Goal: Task Accomplishment & Management: Complete application form

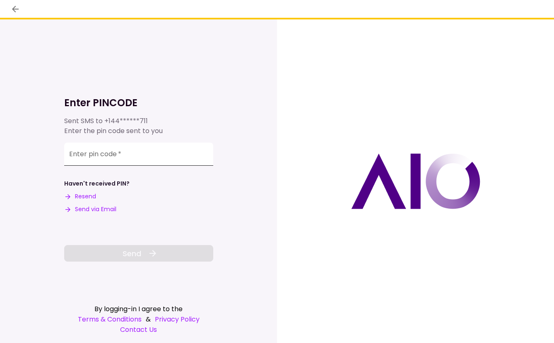
click at [132, 158] on input "Enter pin code   *" at bounding box center [138, 154] width 149 height 23
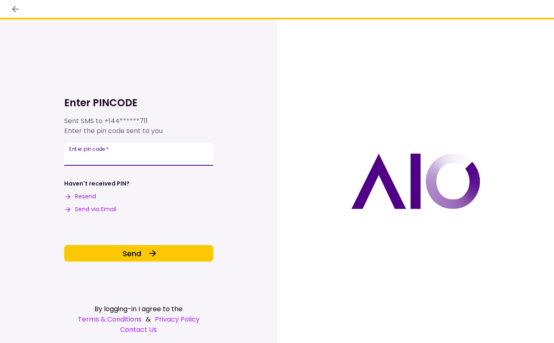
type input "******"
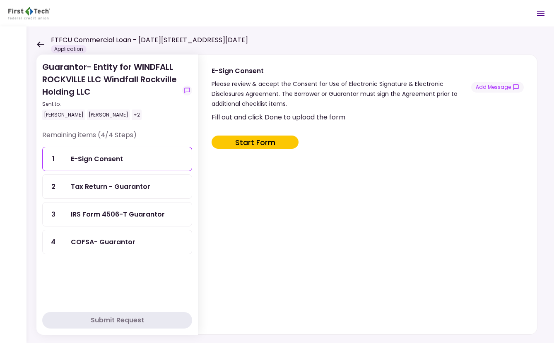
click at [143, 189] on div "Tax Return - Guarantor" at bounding box center [110, 187] width 79 height 10
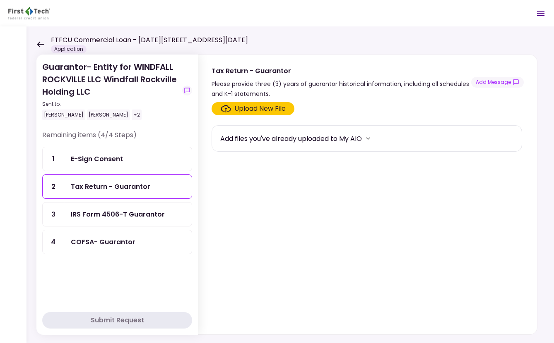
click at [115, 206] on div "IRS Form 4506-T Guarantor" at bounding box center [127, 215] width 127 height 24
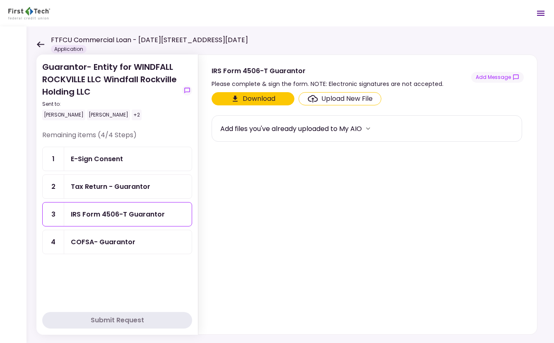
click at [119, 240] on div "COFSA- Guarantor" at bounding box center [103, 242] width 65 height 10
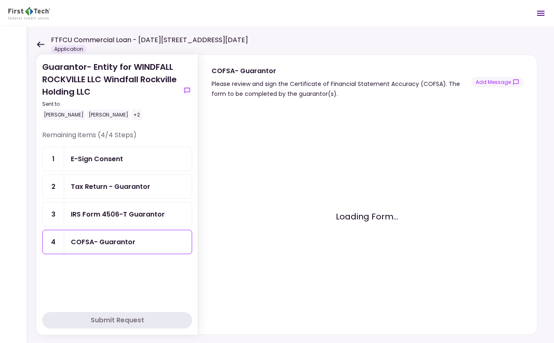
click at [117, 159] on div "E-Sign Consent" at bounding box center [97, 159] width 52 height 10
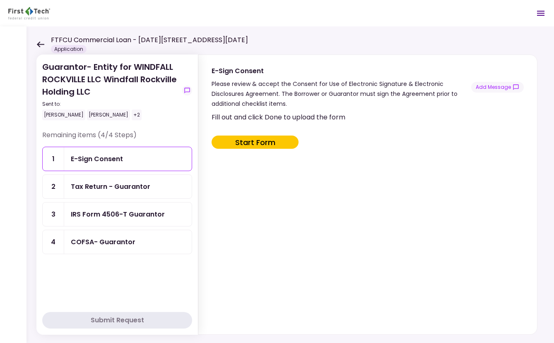
click at [43, 49] on div "FTFCU Commercial Loan - [DATE][STREET_ADDRESS][DATE] Application" at bounding box center [141, 44] width 211 height 18
click at [40, 41] on icon at bounding box center [40, 44] width 8 height 6
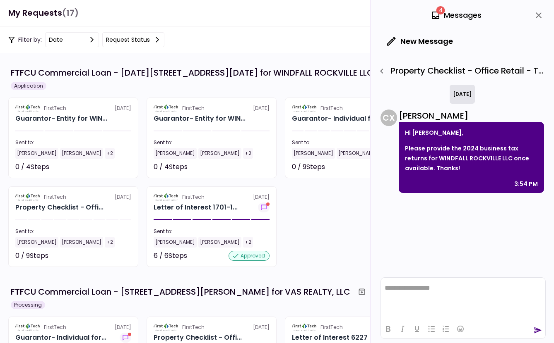
scroll to position [134, 0]
click at [539, 17] on icon "close" at bounding box center [538, 15] width 10 height 10
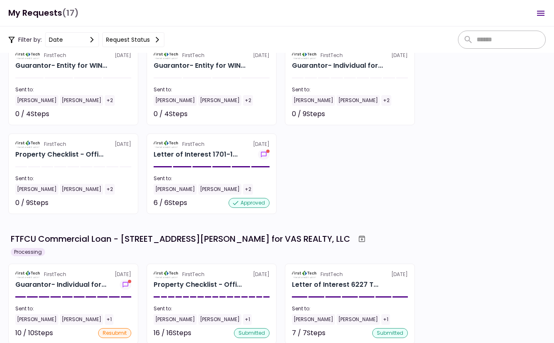
scroll to position [0, 0]
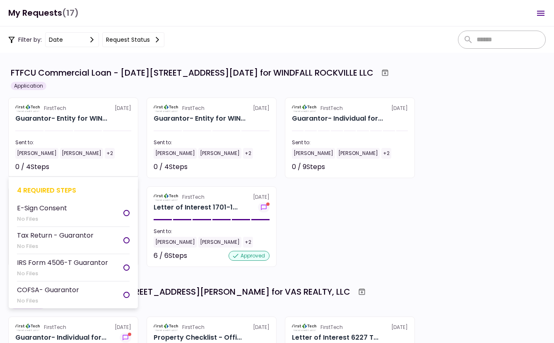
click at [73, 240] on div "Tax Return - Guarantor" at bounding box center [55, 235] width 77 height 10
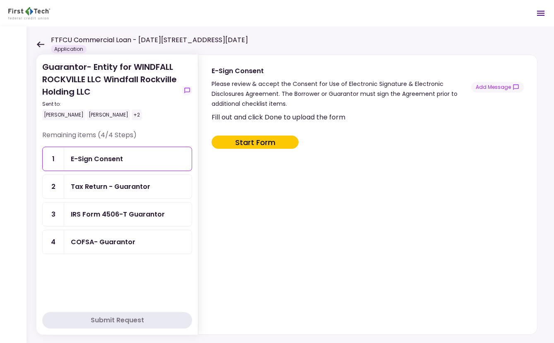
click at [103, 182] on div "Tax Return - Guarantor" at bounding box center [110, 187] width 79 height 10
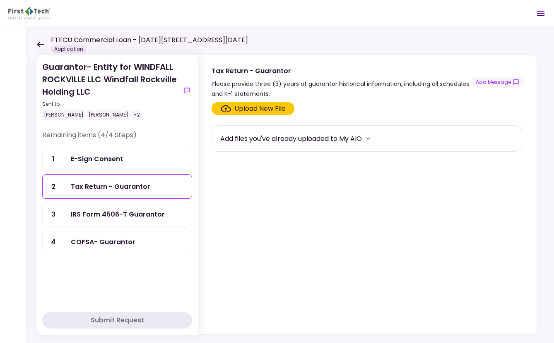
click at [110, 214] on div "IRS Form 4506-T Guarantor" at bounding box center [118, 214] width 94 height 10
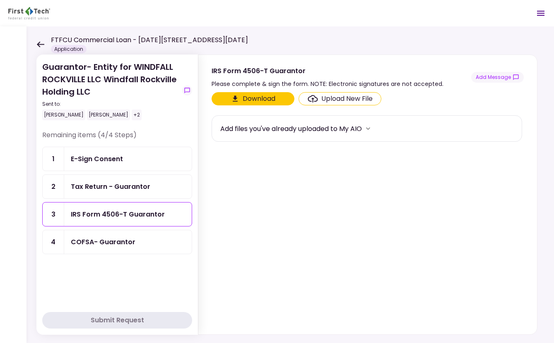
click at [38, 48] on div "FTFCU Commercial Loan - [DATE][STREET_ADDRESS][DATE] Application" at bounding box center [141, 44] width 211 height 18
click at [38, 43] on icon at bounding box center [40, 44] width 7 height 6
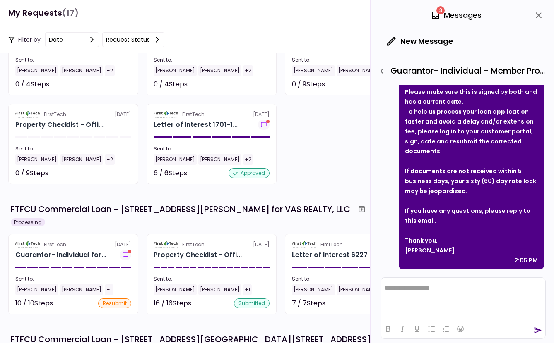
scroll to position [41, 0]
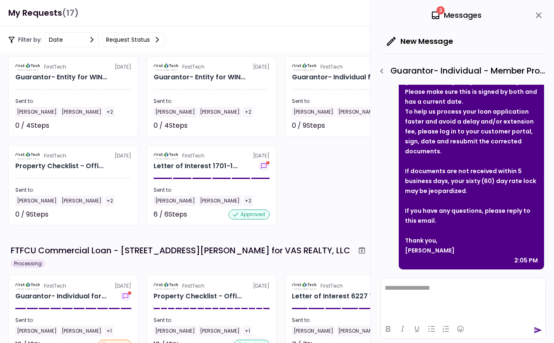
click at [537, 17] on icon "close" at bounding box center [538, 15] width 6 height 6
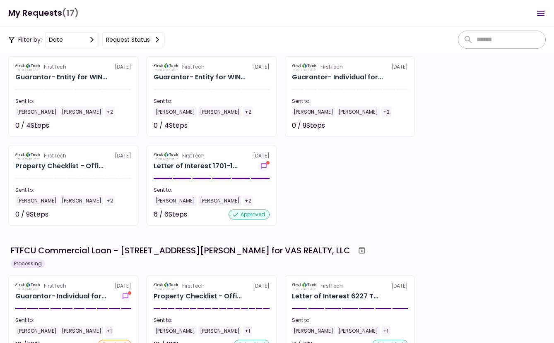
scroll to position [134, 0]
